Goal: Task Accomplishment & Management: Use online tool/utility

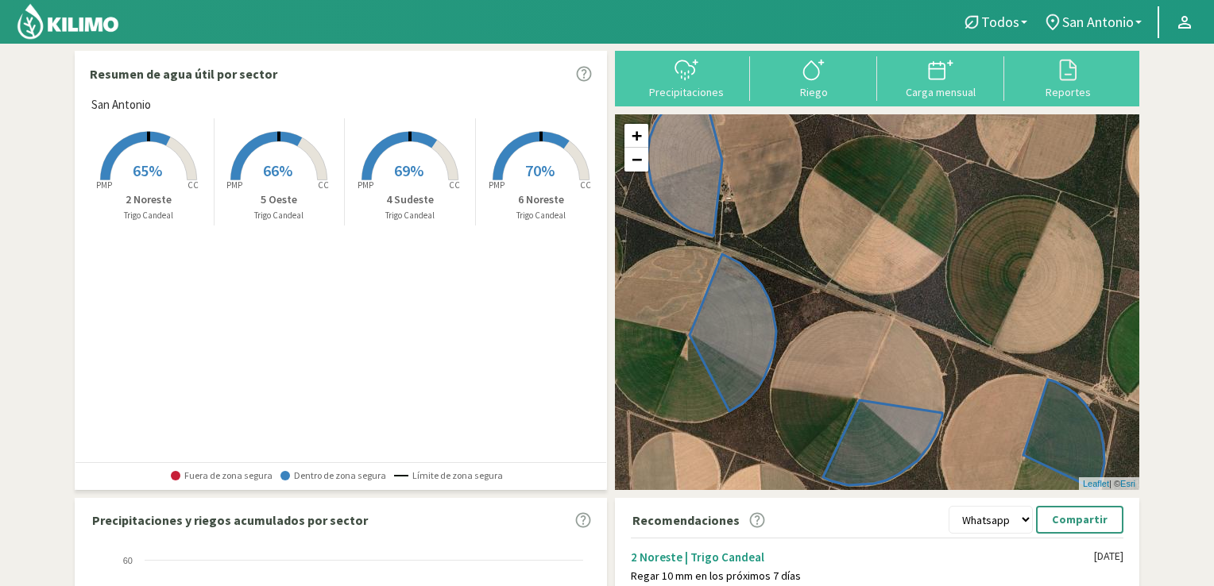
click at [154, 151] on rect at bounding box center [148, 181] width 127 height 127
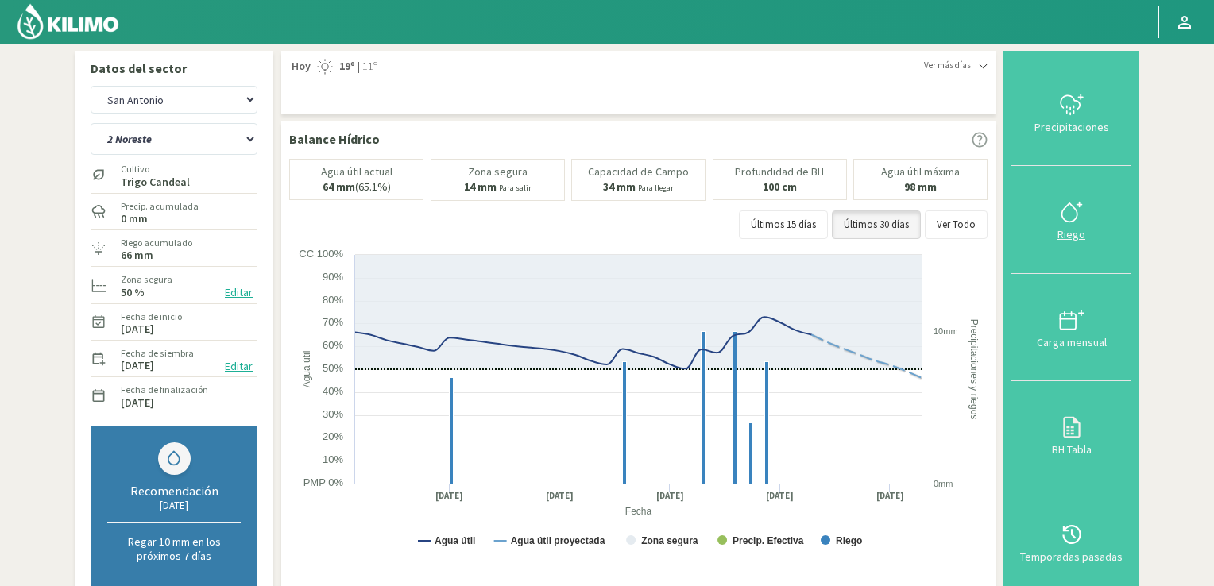
click at [1070, 222] on icon at bounding box center [1071, 211] width 25 height 25
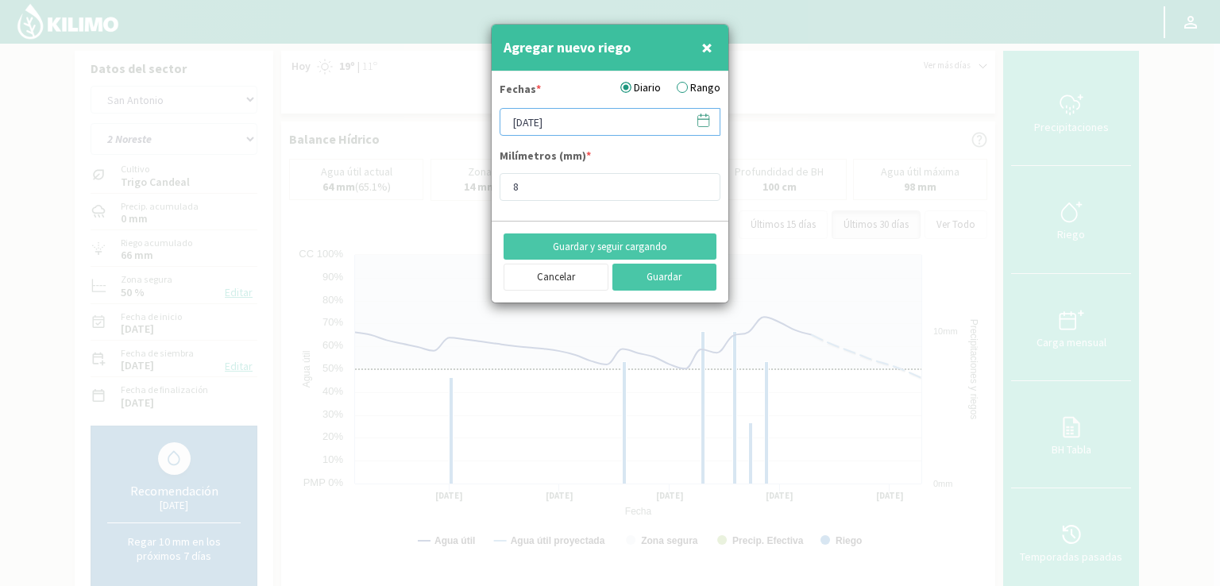
click at [624, 122] on input "[DATE]" at bounding box center [610, 122] width 221 height 28
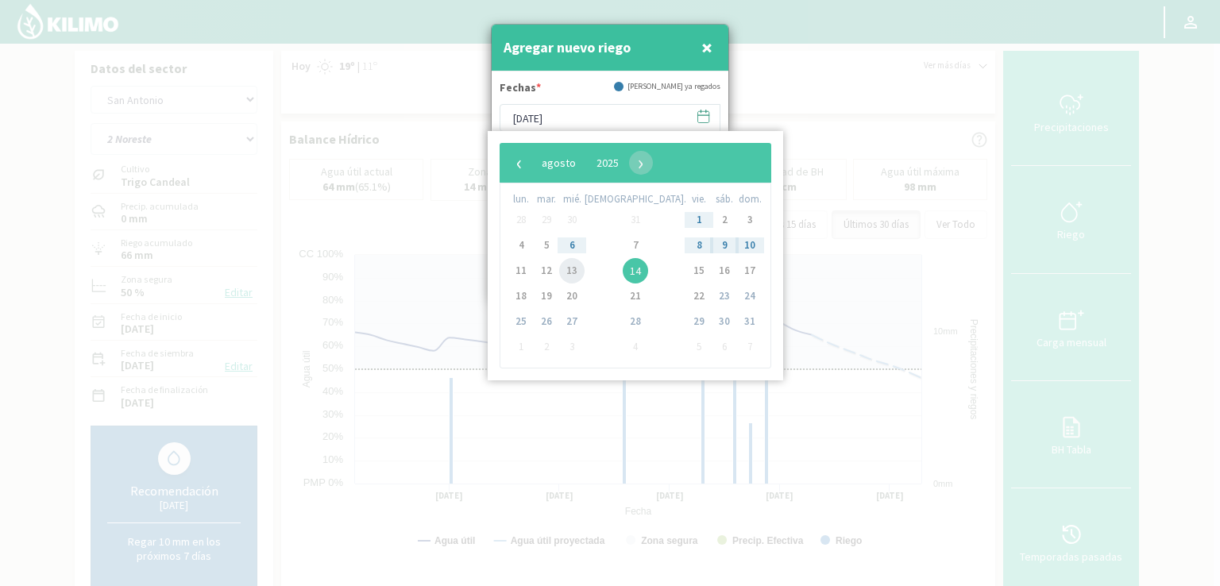
click at [577, 276] on span "13" at bounding box center [571, 270] width 25 height 25
type input "[DATE]"
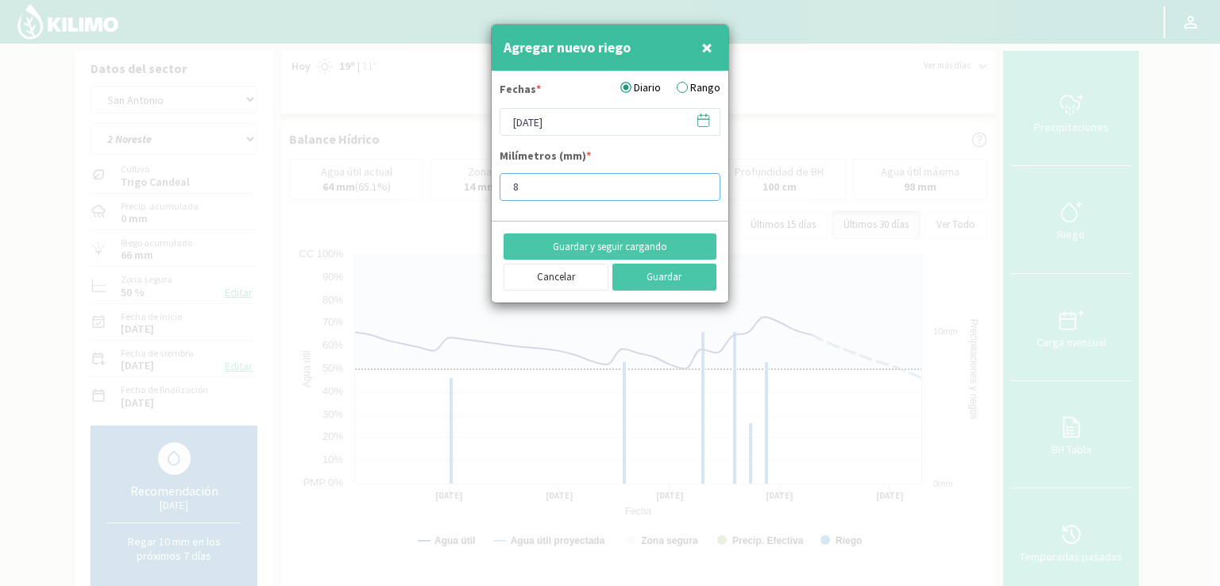
click at [530, 187] on input "8" at bounding box center [610, 187] width 221 height 28
type input "5"
click at [646, 275] on button "Guardar" at bounding box center [664, 277] width 105 height 27
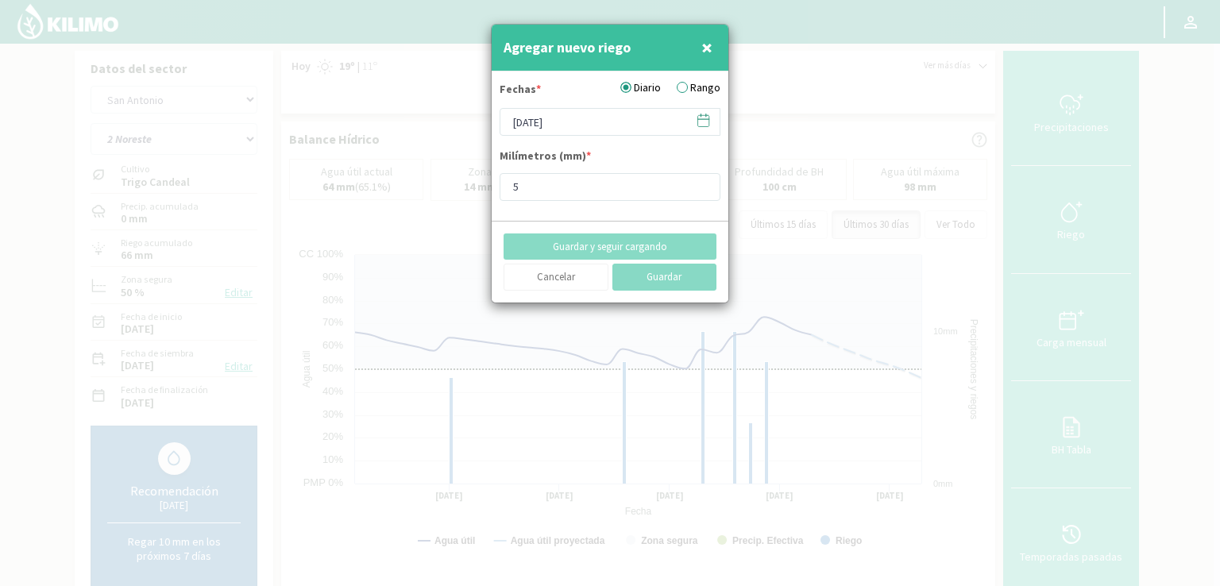
type input "[DATE]"
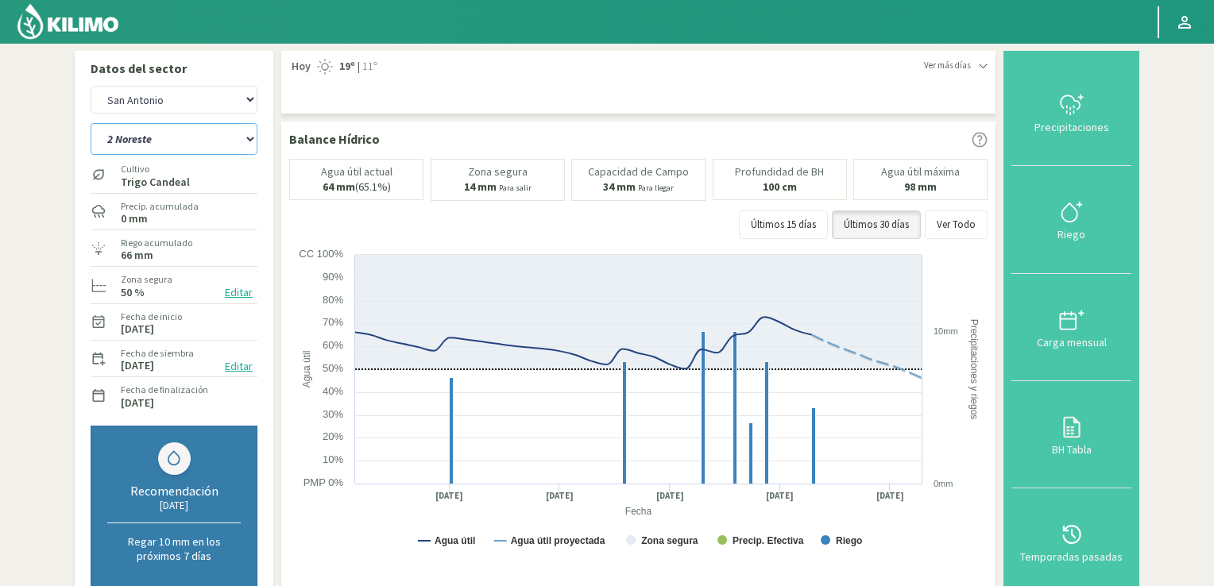
click at [249, 138] on select "2 Noreste 4 Sudeste 5 Oeste 6 Noreste" at bounding box center [174, 139] width 167 height 32
select select "1: Object"
click at [91, 123] on select "2 Noreste 4 Sudeste 5 Oeste 6 Noreste" at bounding box center [174, 139] width 167 height 32
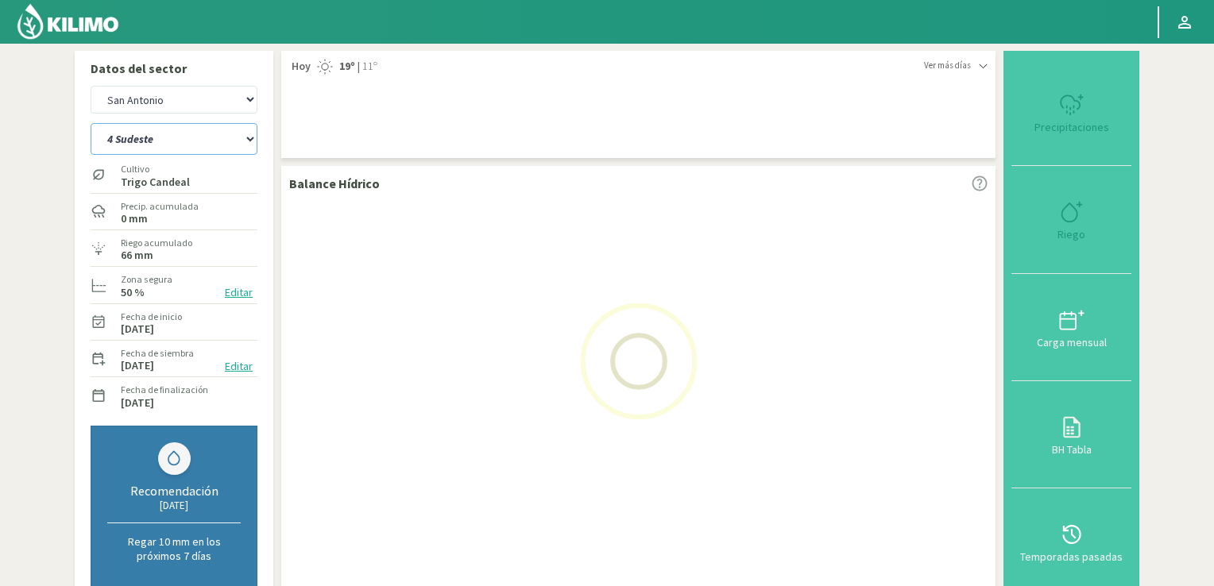
select select "2: Object"
select select "5: Object"
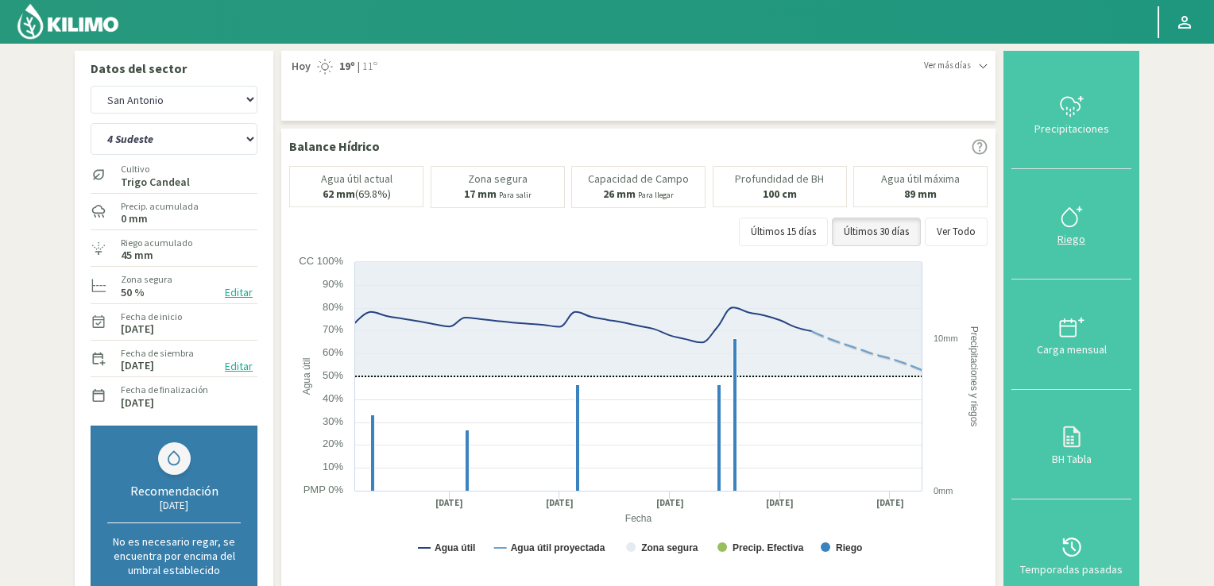
click at [1076, 219] on icon at bounding box center [1071, 216] width 25 height 25
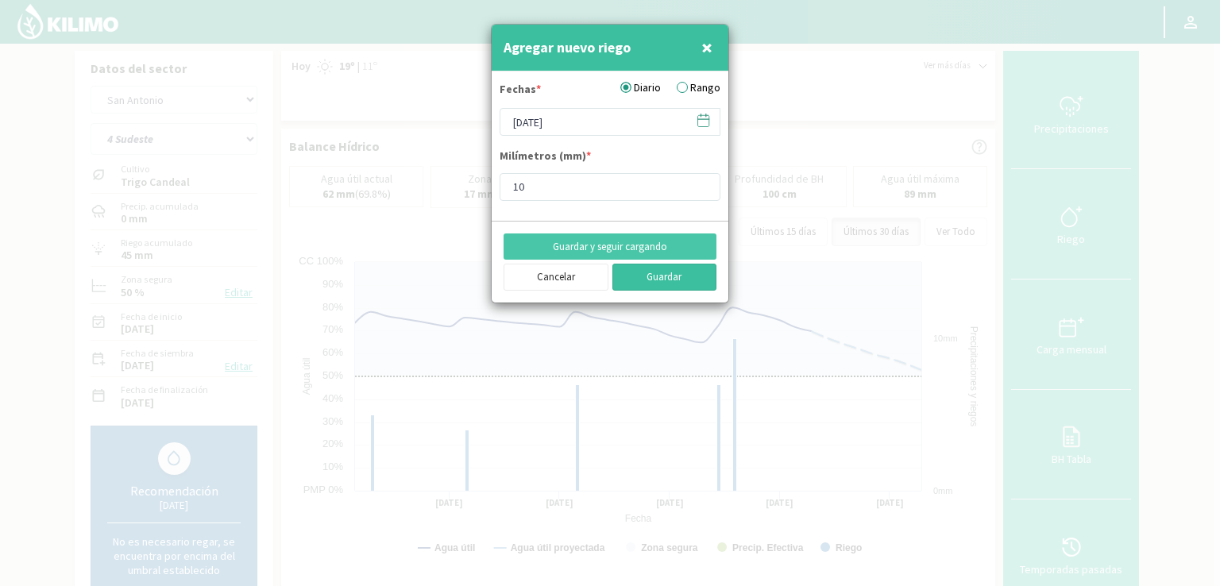
click at [698, 276] on button "Guardar" at bounding box center [664, 277] width 105 height 27
